Goal: Find specific page/section: Find specific page/section

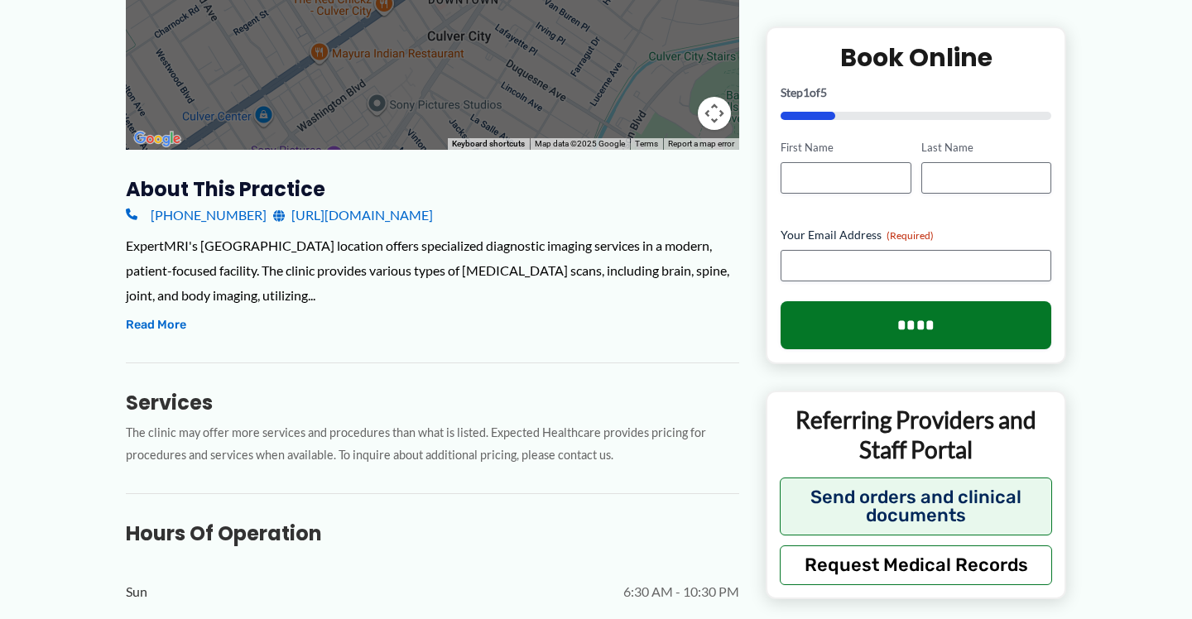
scroll to position [450, 0]
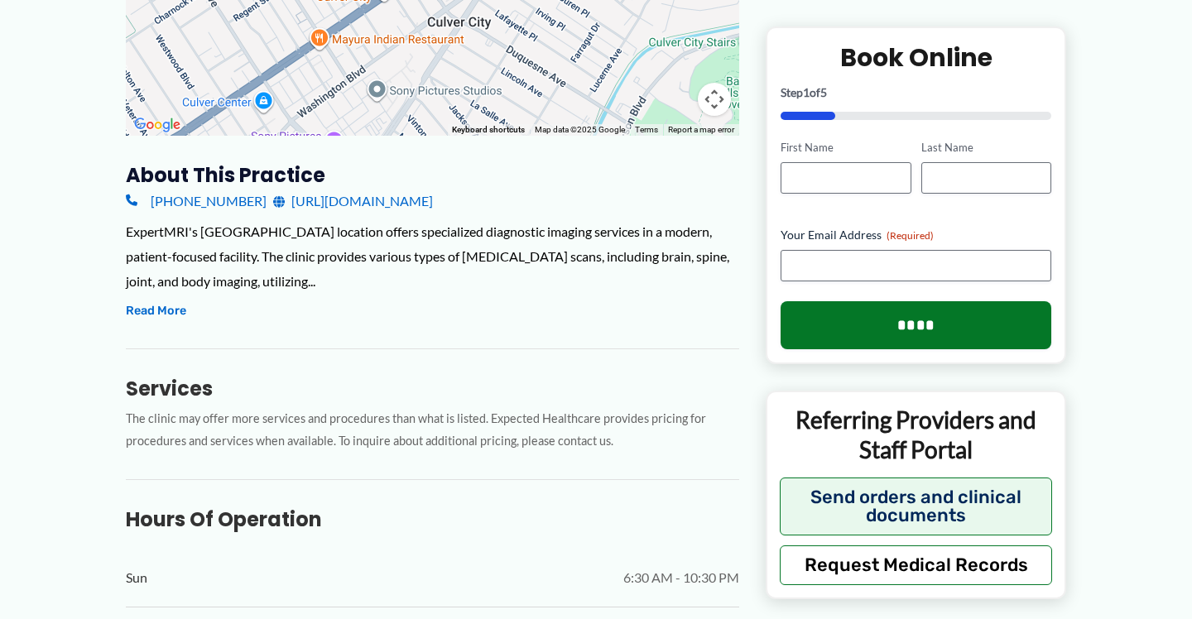
click at [433, 200] on link "[URL][DOMAIN_NAME]" at bounding box center [353, 201] width 160 height 25
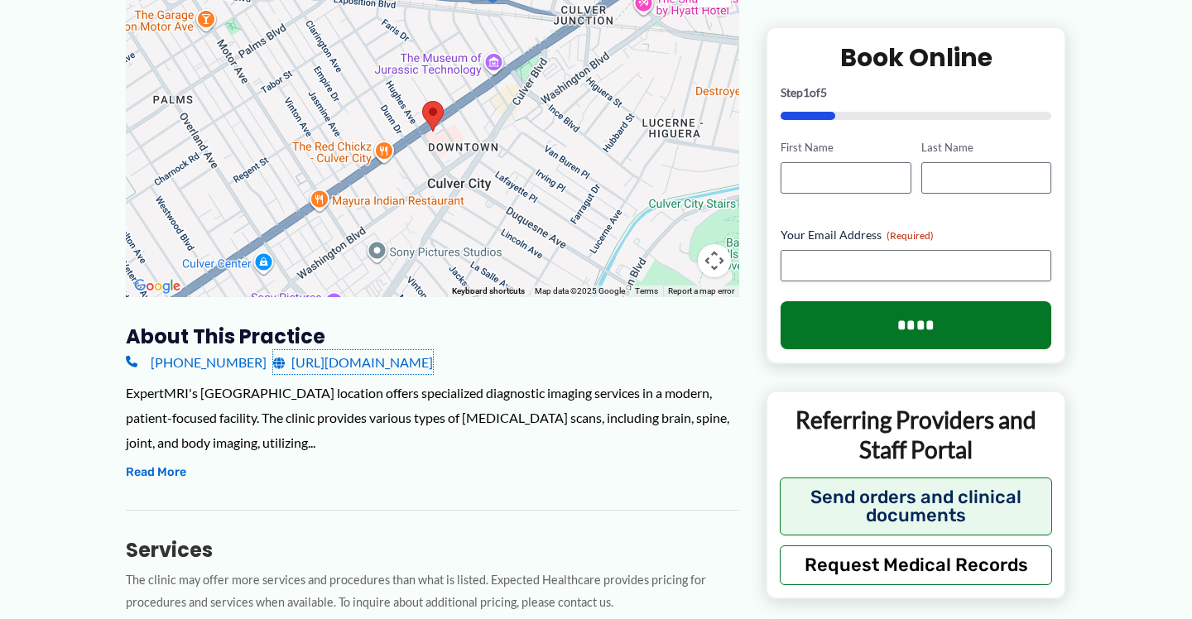
scroll to position [0, 0]
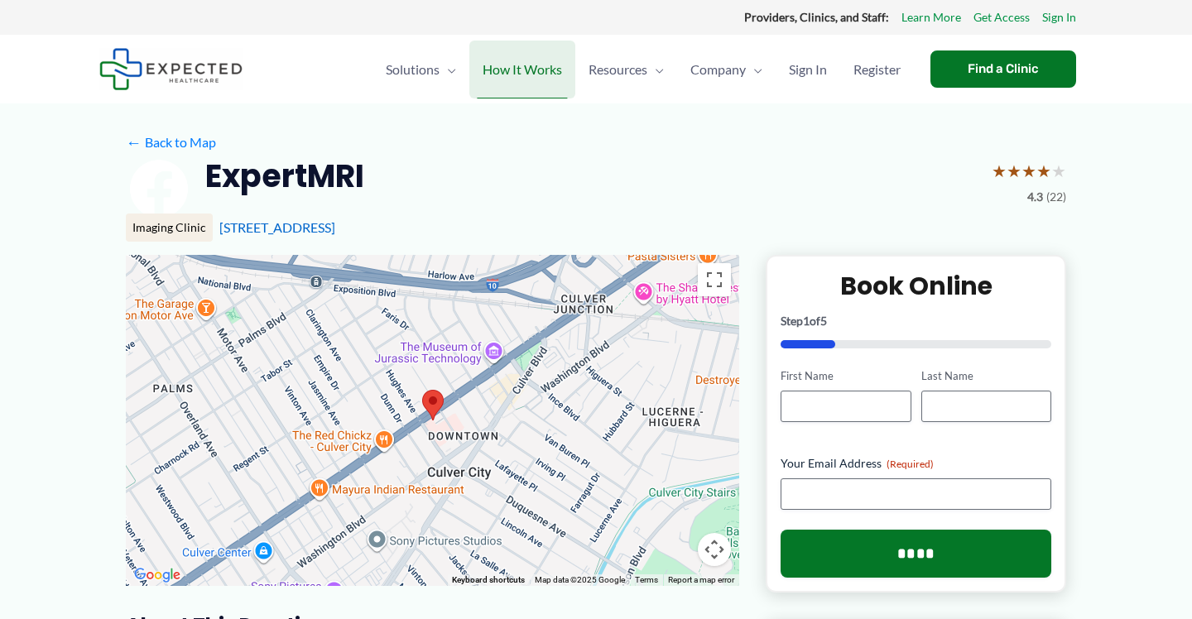
click at [543, 71] on span "How It Works" at bounding box center [522, 70] width 79 height 58
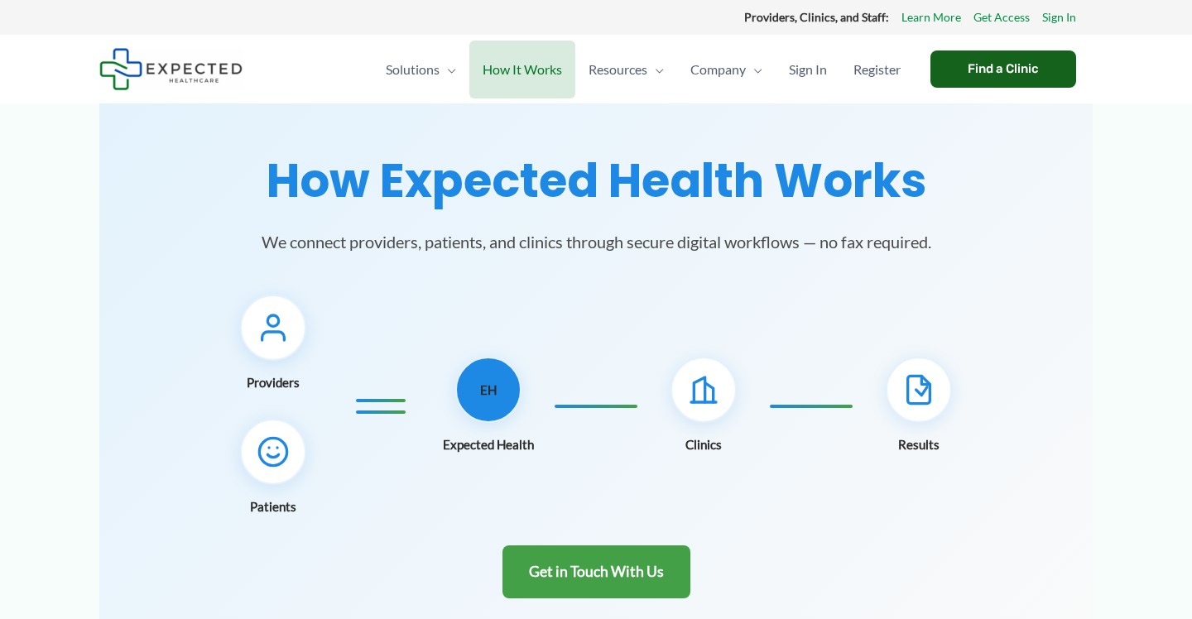
click at [961, 64] on div "Find a Clinic" at bounding box center [1004, 69] width 146 height 37
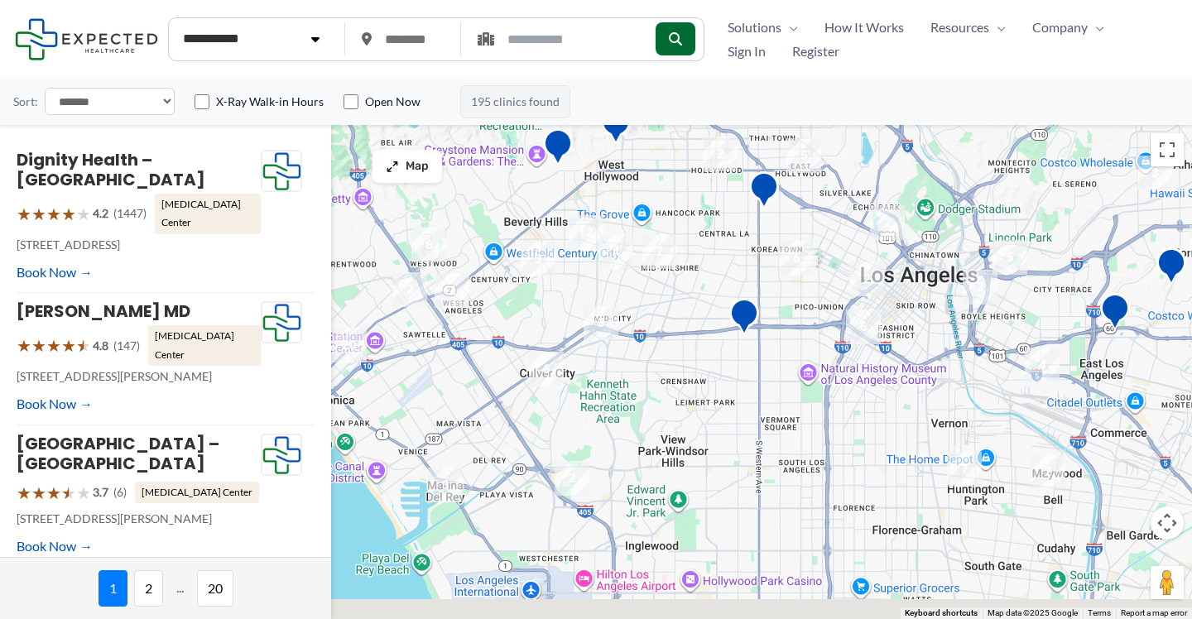
drag, startPoint x: 426, startPoint y: 347, endPoint x: 833, endPoint y: 243, distance: 420.5
click at [826, 243] on div at bounding box center [596, 372] width 1192 height 494
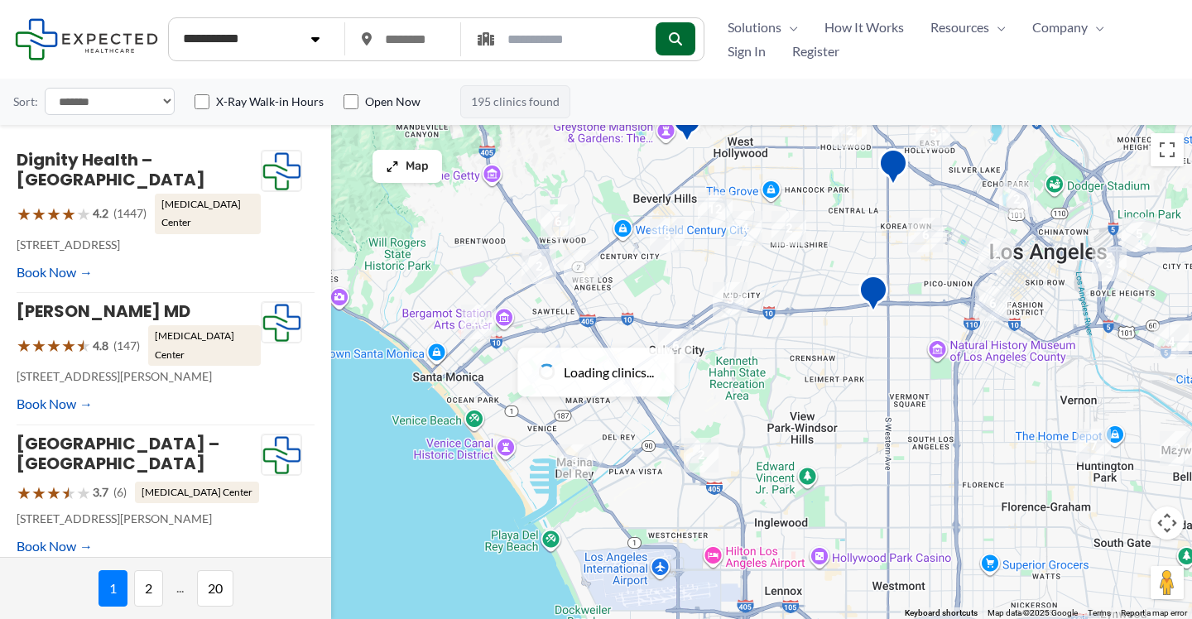
click at [681, 354] on img "6" at bounding box center [675, 346] width 35 height 35
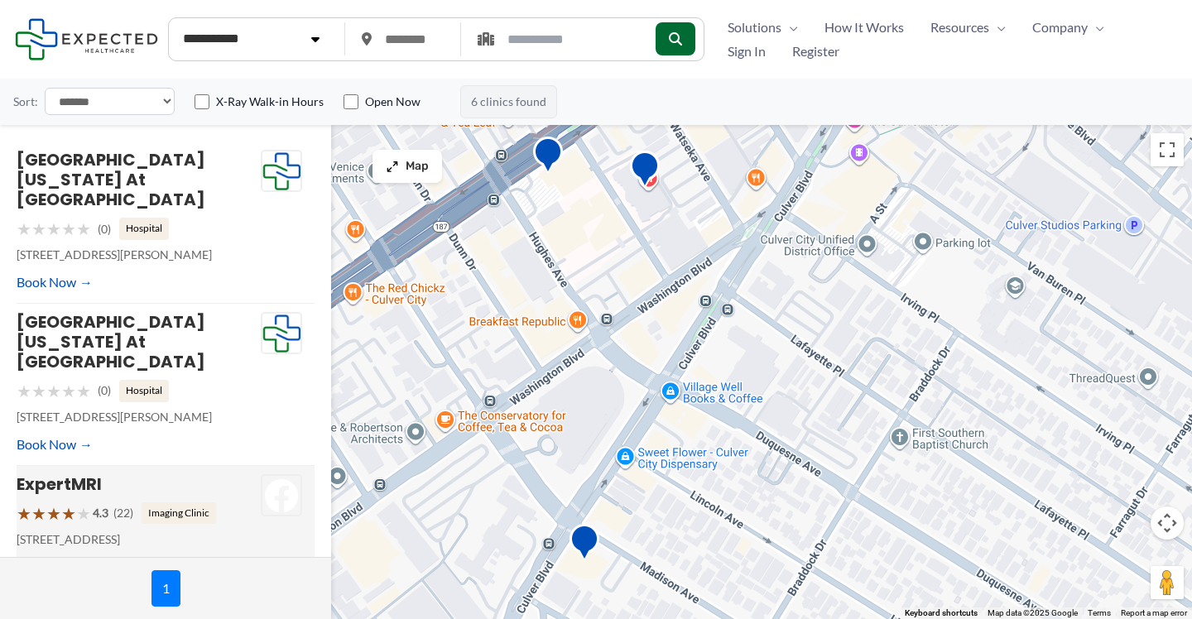
click at [107, 474] on h4 "ExpertMRI" at bounding box center [139, 484] width 244 height 20
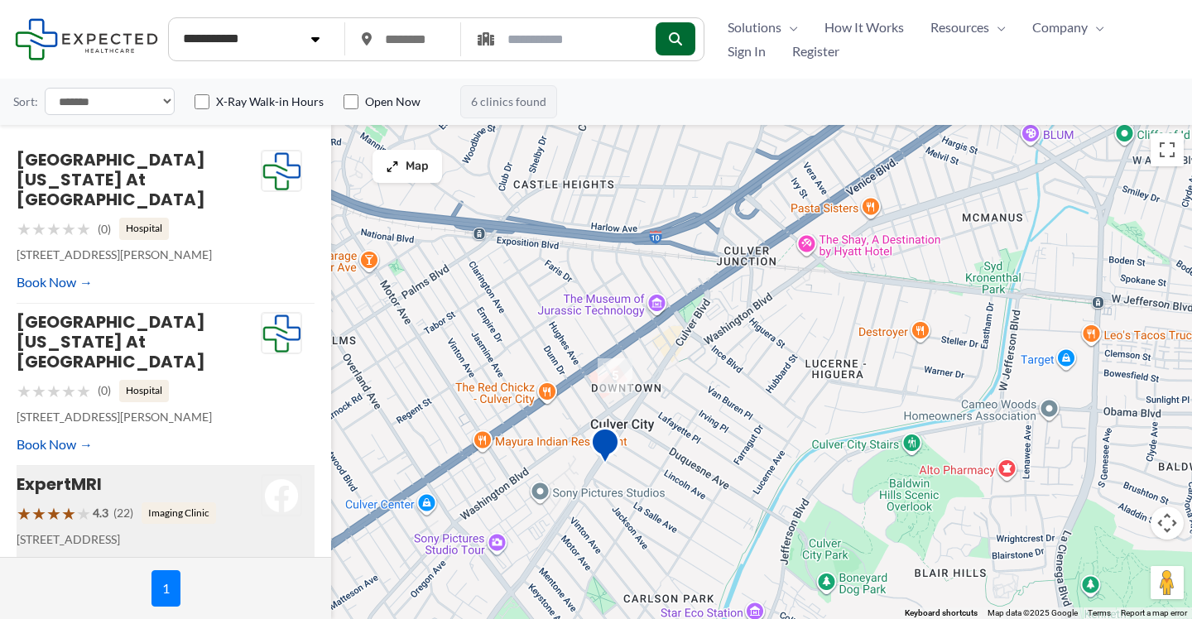
drag, startPoint x: 104, startPoint y: 438, endPoint x: 3, endPoint y: 441, distance: 101.1
click at [3, 441] on div "Southern California Hospital at Van Nuys ★ ★ ★ ★ ★ (0) Hospital 3828 Delmas Ter…" at bounding box center [165, 341] width 331 height 432
copy link "ExpertMRI"
